Goal: Information Seeking & Learning: Learn about a topic

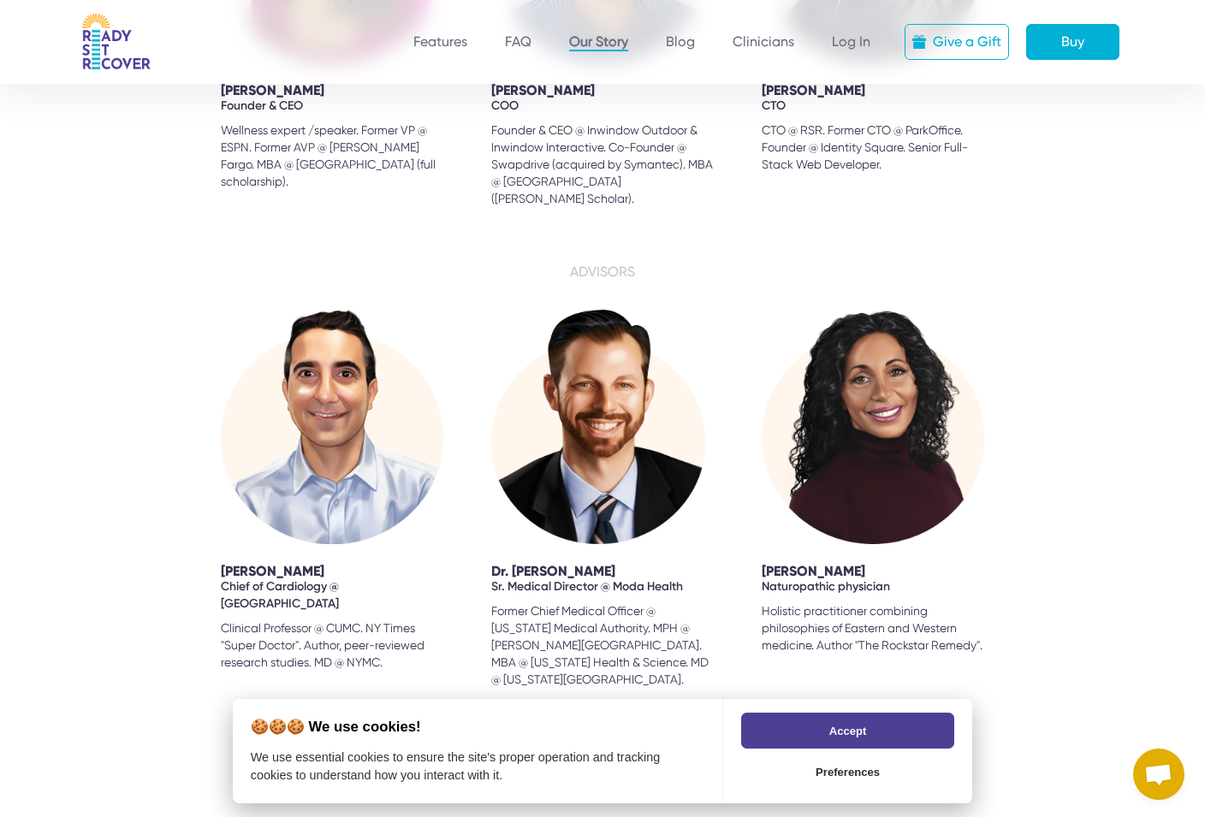
scroll to position [1797, 0]
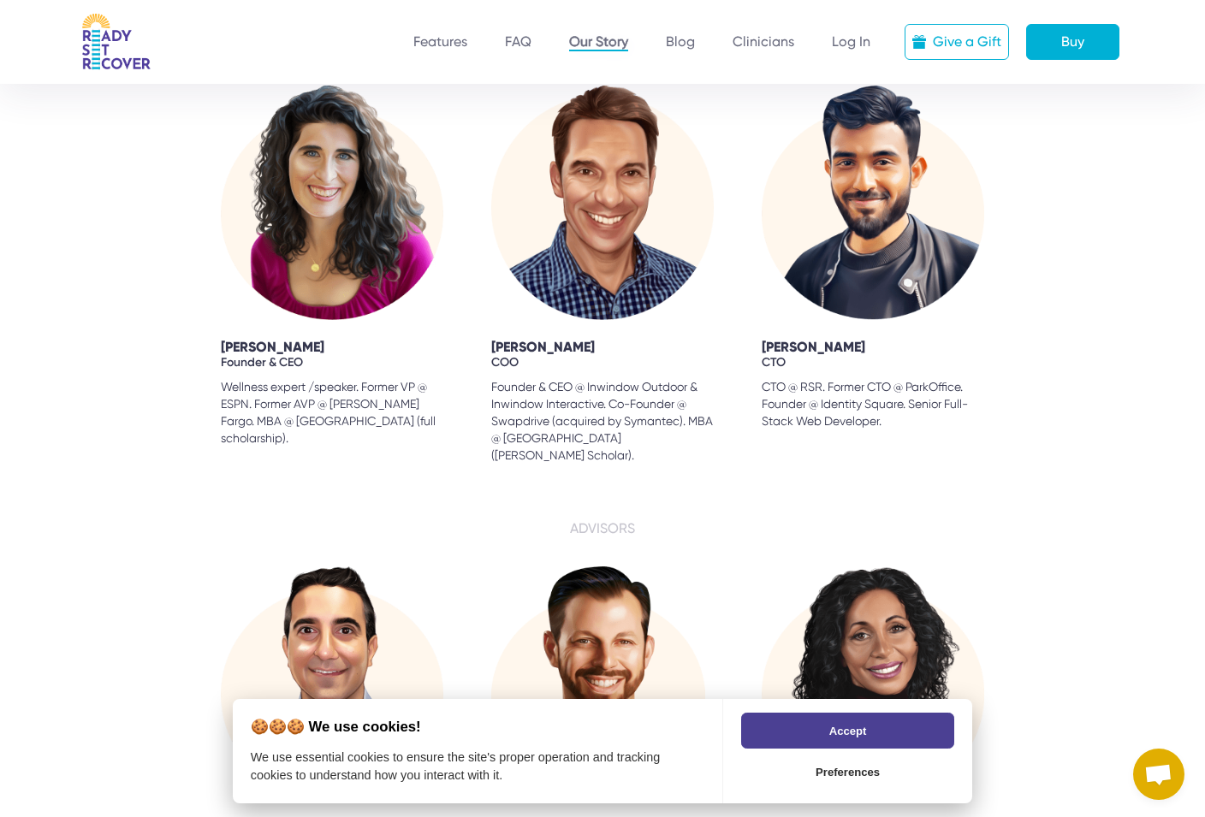
click at [265, 358] on div "[PERSON_NAME]" at bounding box center [332, 347] width 222 height 21
click at [387, 225] on img at bounding box center [332, 203] width 222 height 234
click at [226, 358] on div "[PERSON_NAME]" at bounding box center [332, 347] width 222 height 21
drag, startPoint x: 198, startPoint y: 395, endPoint x: 332, endPoint y: 454, distance: 147.1
click at [332, 454] on div "[PERSON_NAME] Founder & CEO Wellness expert /speaker. Former VP @ ESPN. Former …" at bounding box center [603, 275] width 1178 height 378
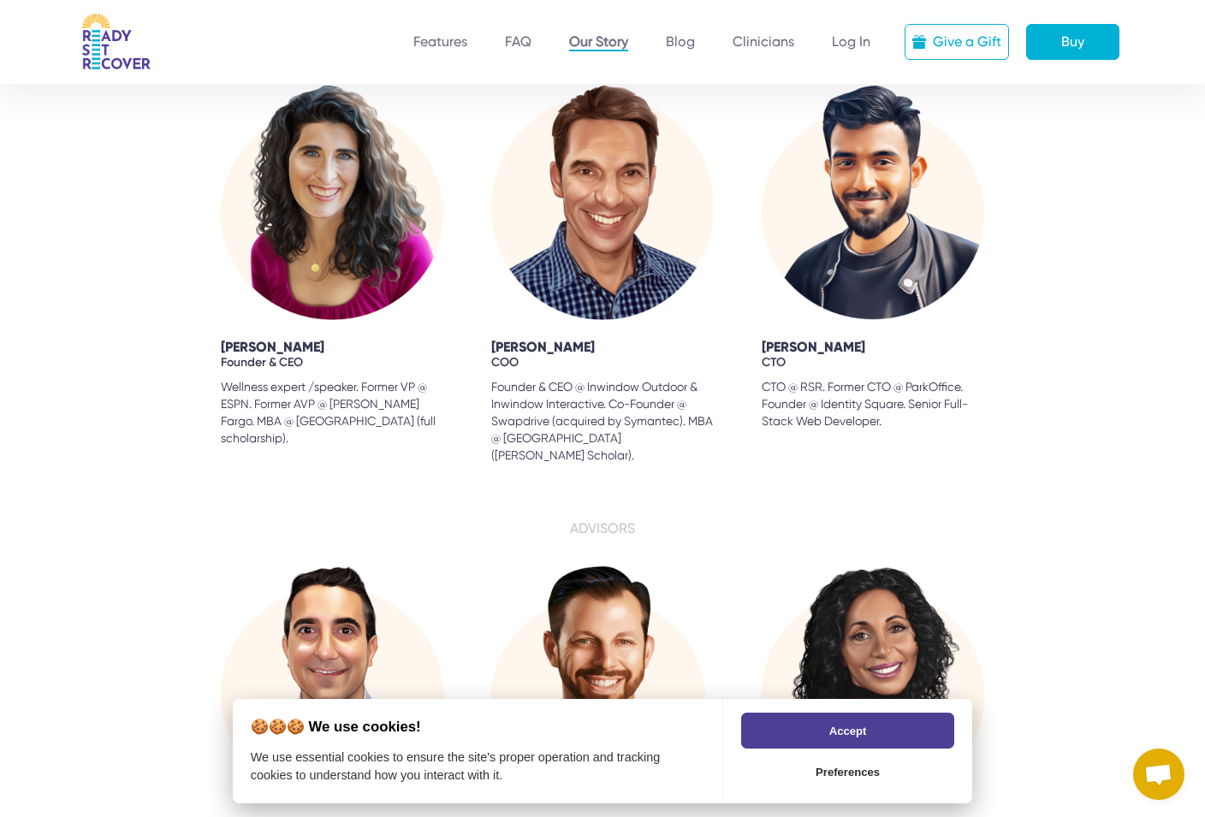
click at [337, 450] on div "[PERSON_NAME] Founder & CEO Wellness expert /speaker. Former VP @ ESPN. Former …" at bounding box center [332, 275] width 222 height 378
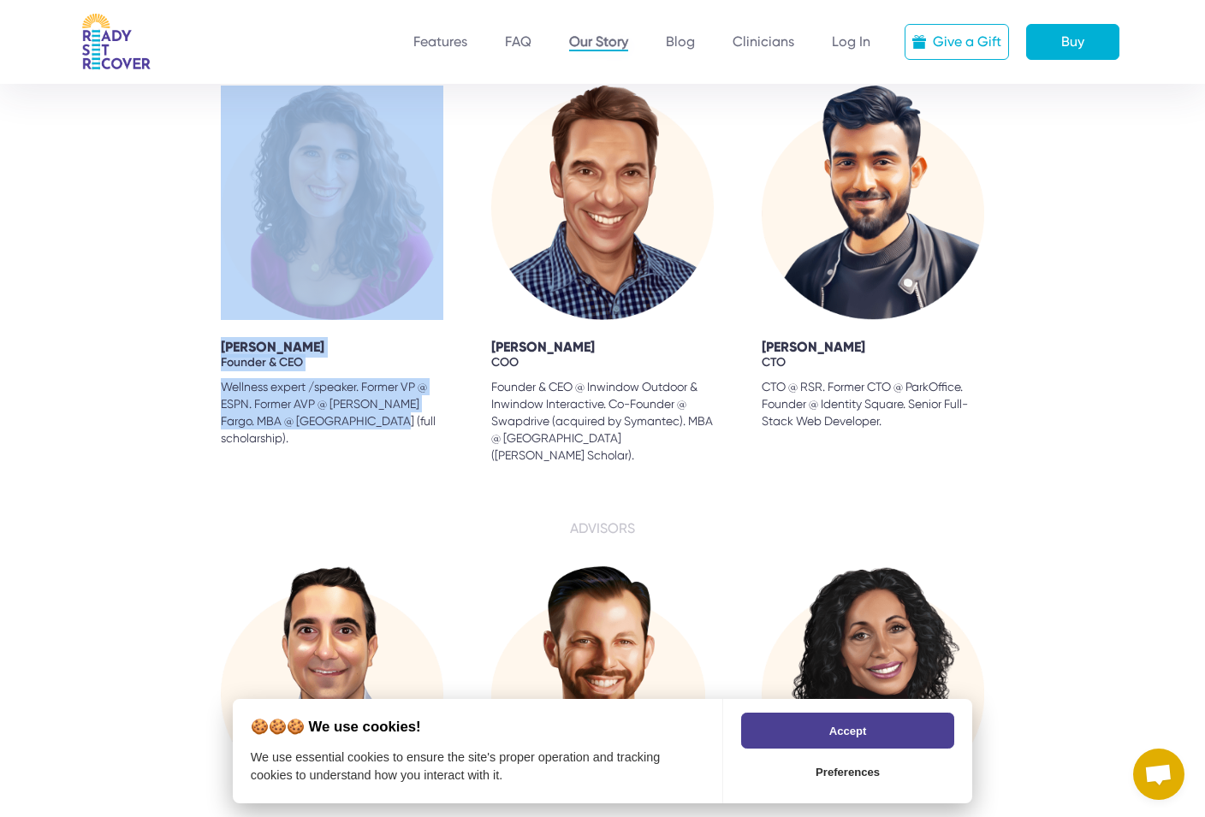
drag, startPoint x: 371, startPoint y: 442, endPoint x: 180, endPoint y: 314, distance: 229.5
click at [180, 314] on div "[PERSON_NAME] Founder & CEO Wellness expert /speaker. Former VP @ ESPN. Former …" at bounding box center [603, 275] width 1178 height 378
